Goal: Task Accomplishment & Management: Complete application form

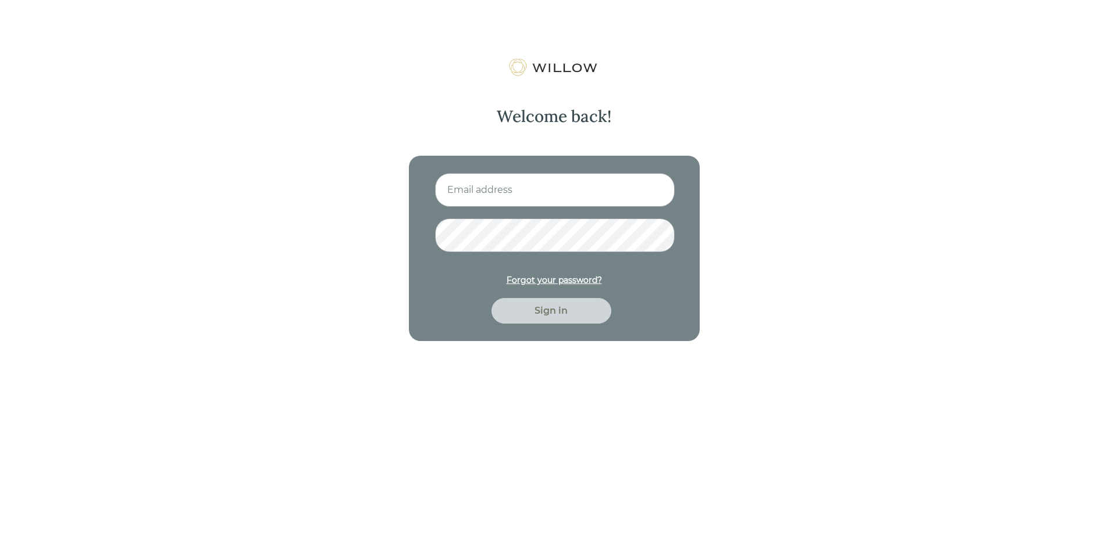
click at [487, 181] on input at bounding box center [555, 190] width 240 height 34
type input "[EMAIL_ADDRESS][DOMAIN_NAME]"
click at [491, 298] on button "Sign in" at bounding box center [551, 311] width 120 height 26
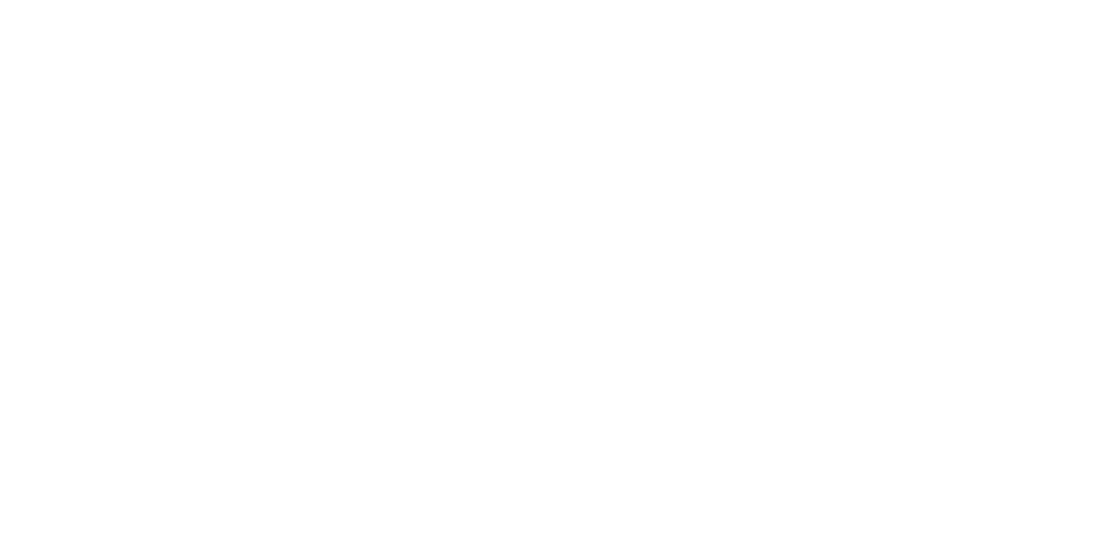
click at [575, 313] on div at bounding box center [558, 274] width 1116 height 549
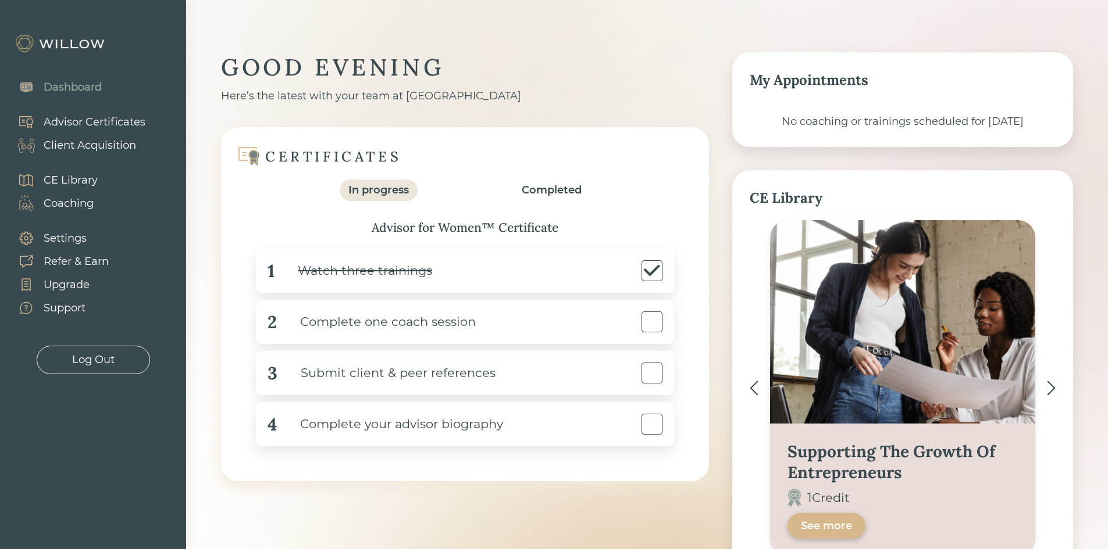
scroll to position [58, 0]
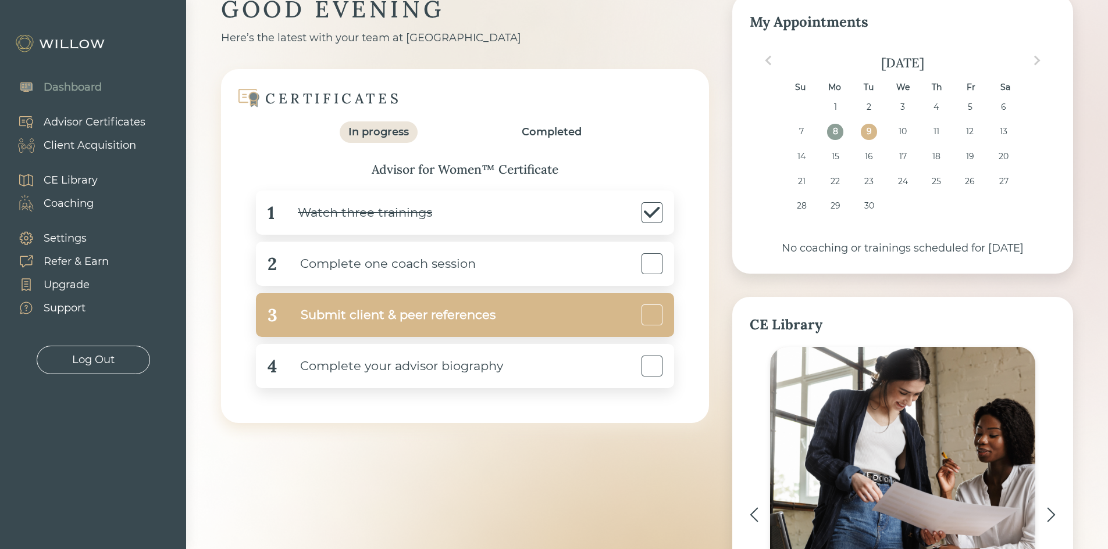
click at [452, 312] on div "Submit client & peer references" at bounding box center [386, 315] width 218 height 26
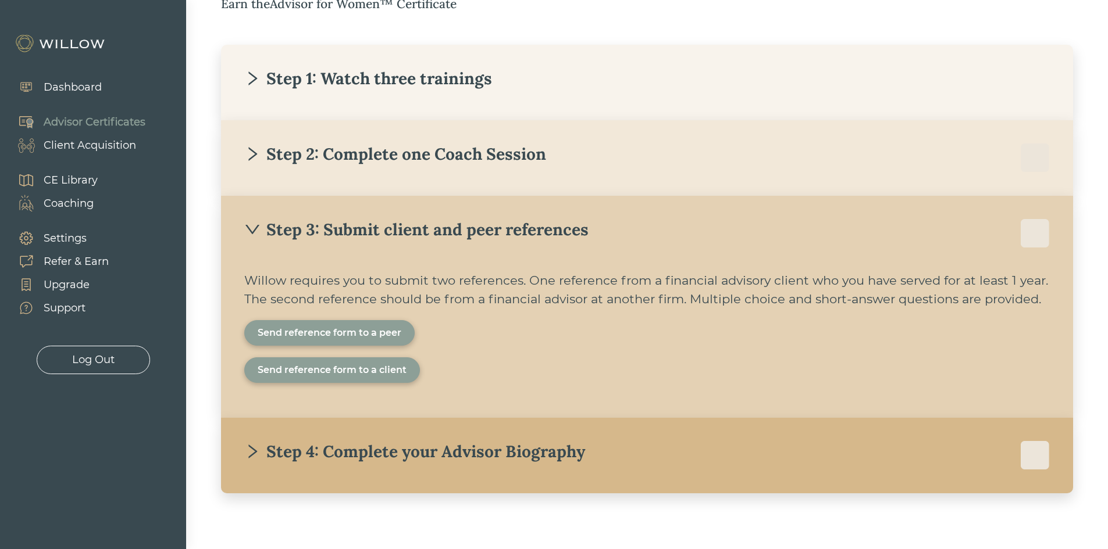
scroll to position [234, 0]
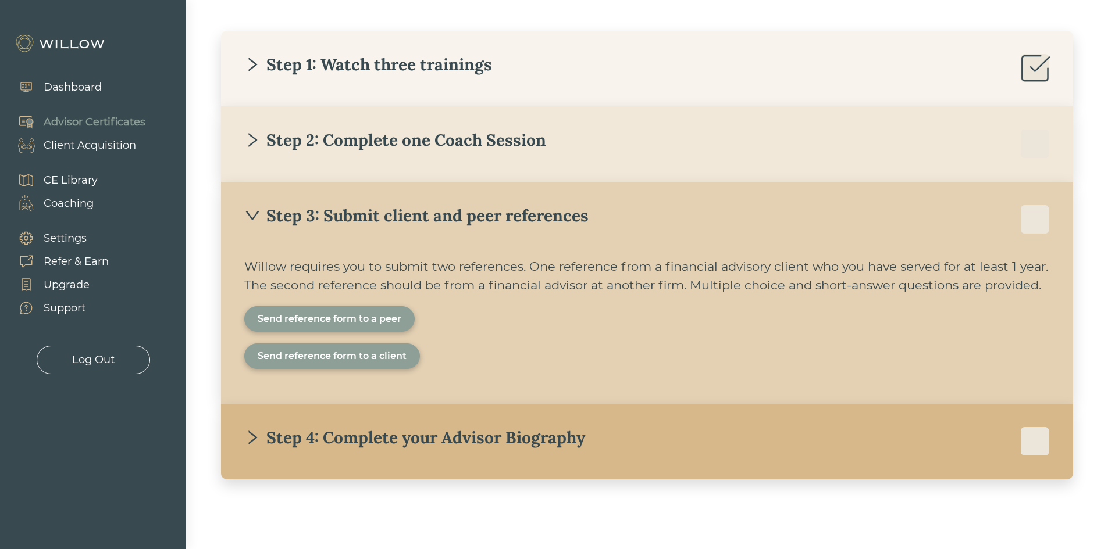
click at [380, 360] on div "Send reference form to a client" at bounding box center [332, 356] width 149 height 14
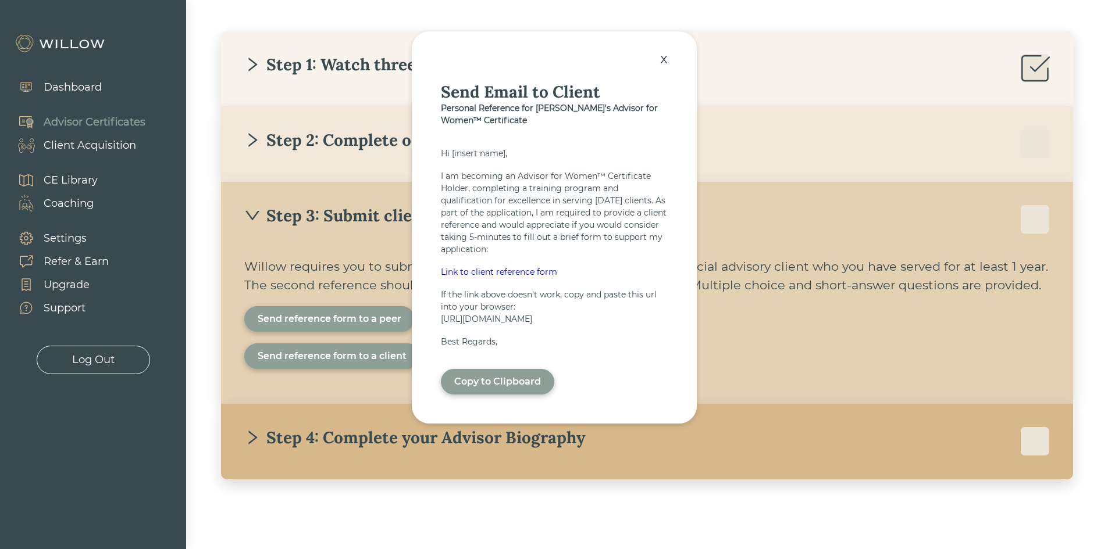
click at [504, 389] on div "Copy to Clipboard" at bounding box center [497, 382] width 87 height 14
click at [668, 56] on div "x" at bounding box center [663, 59] width 19 height 26
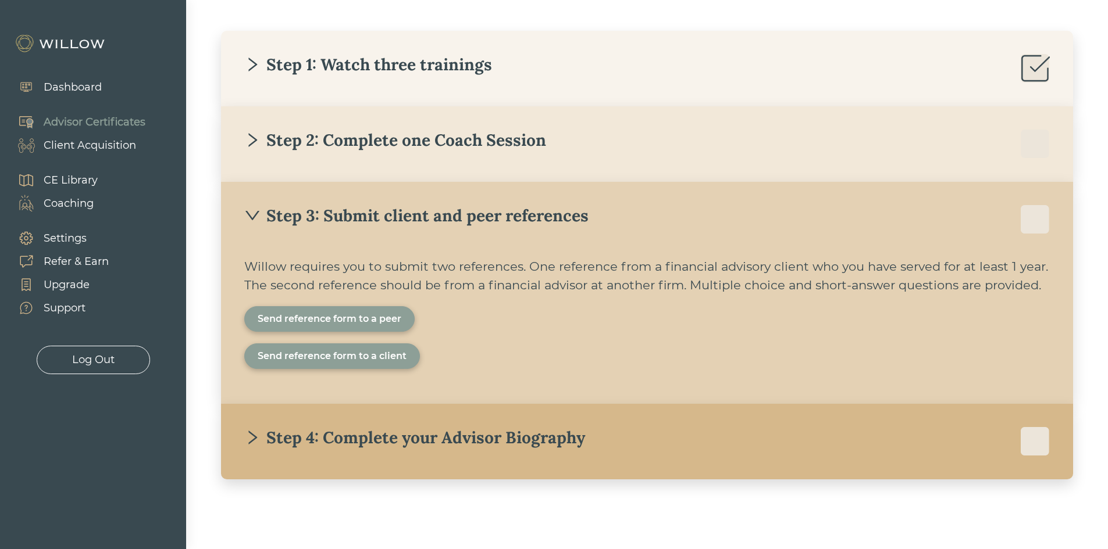
click at [368, 323] on div "Send reference form to a peer" at bounding box center [330, 319] width 144 height 14
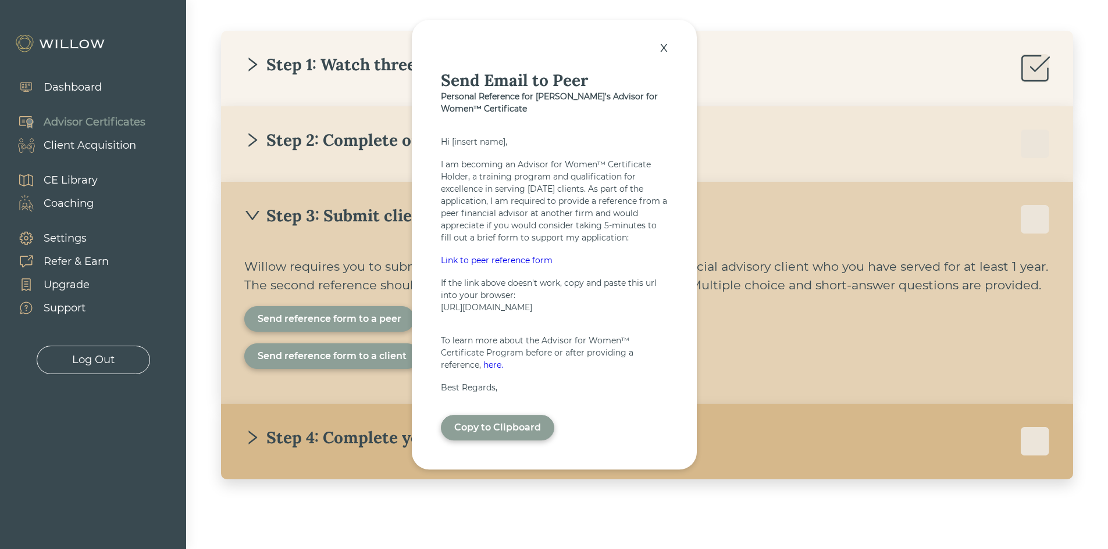
click at [457, 435] on div "Copy to Clipboard" at bounding box center [497, 428] width 87 height 14
click at [666, 47] on div "x" at bounding box center [663, 47] width 19 height 26
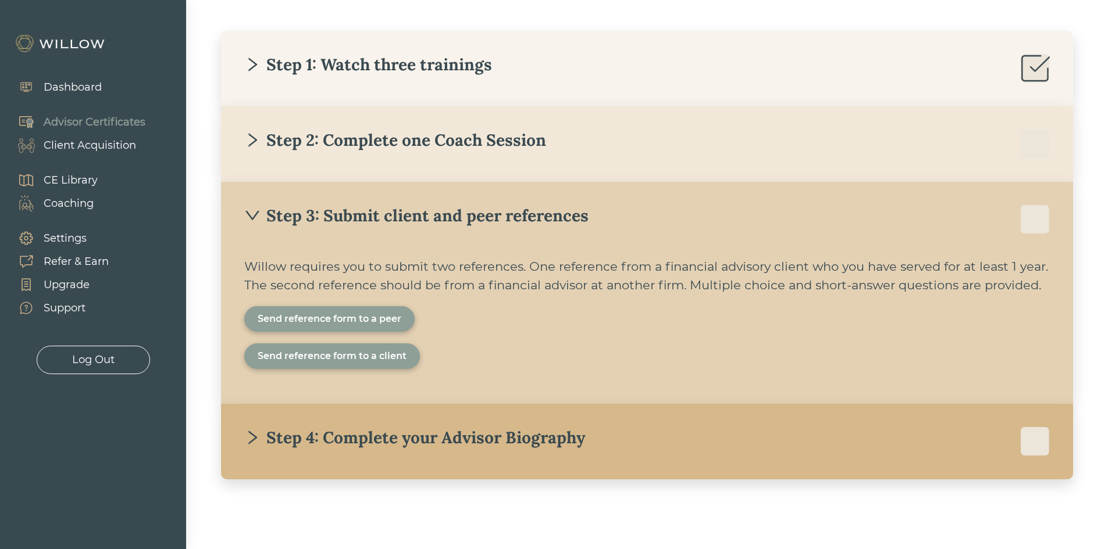
click at [1081, 327] on div at bounding box center [554, 274] width 1108 height 549
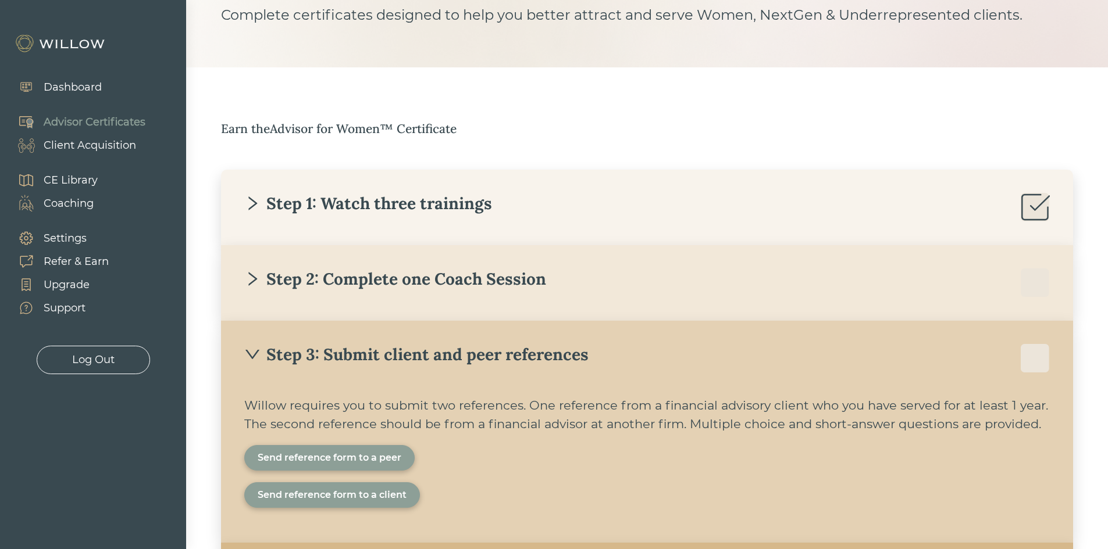
scroll to position [0, 0]
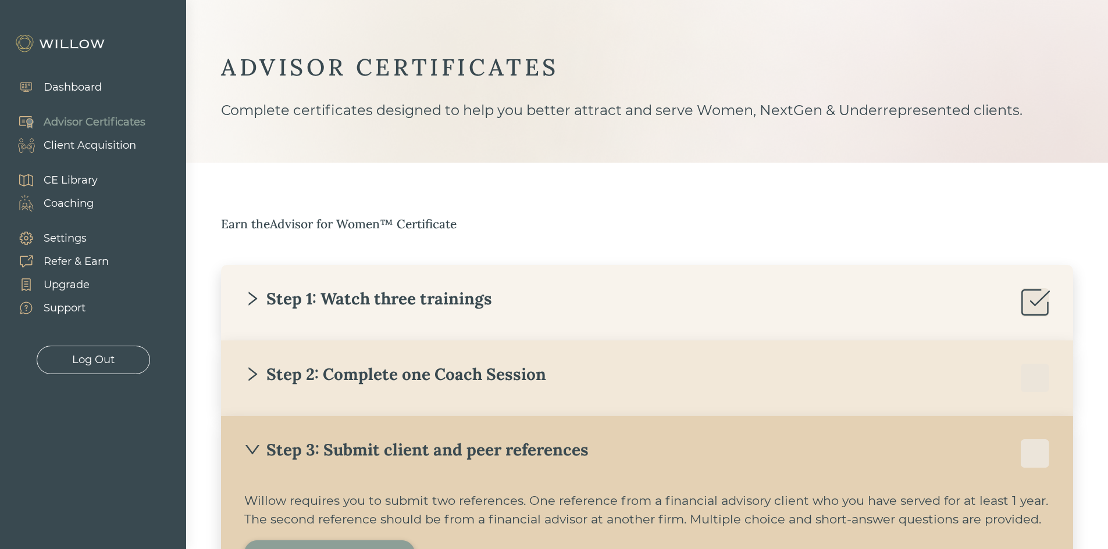
click at [89, 100] on div "Dashboard" at bounding box center [54, 87] width 108 height 35
click at [80, 76] on div "Dashboard" at bounding box center [54, 87] width 96 height 23
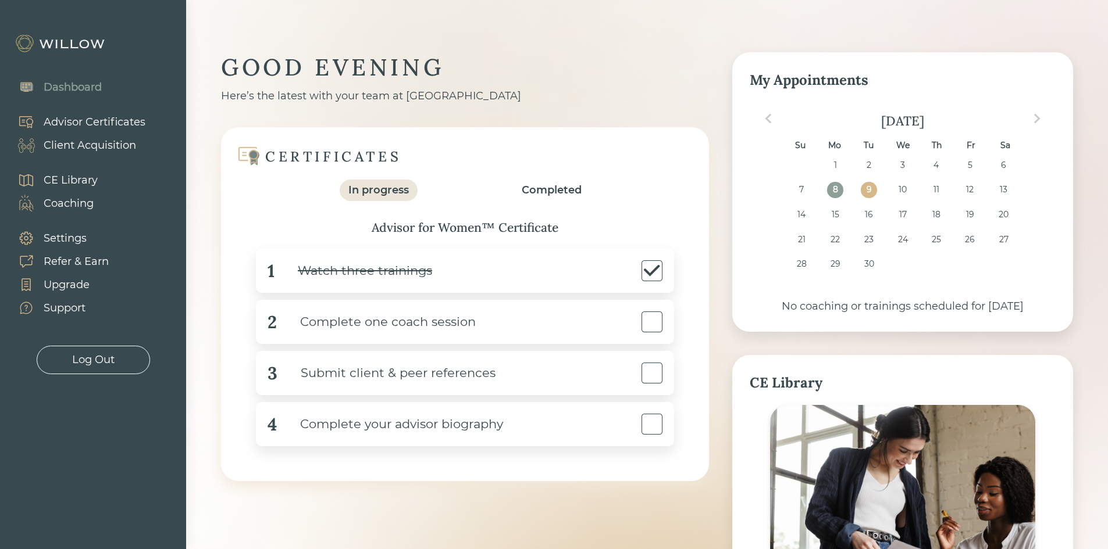
click at [556, 74] on div "GOOD EVENING" at bounding box center [465, 67] width 488 height 30
